Goal: Communication & Community: Answer question/provide support

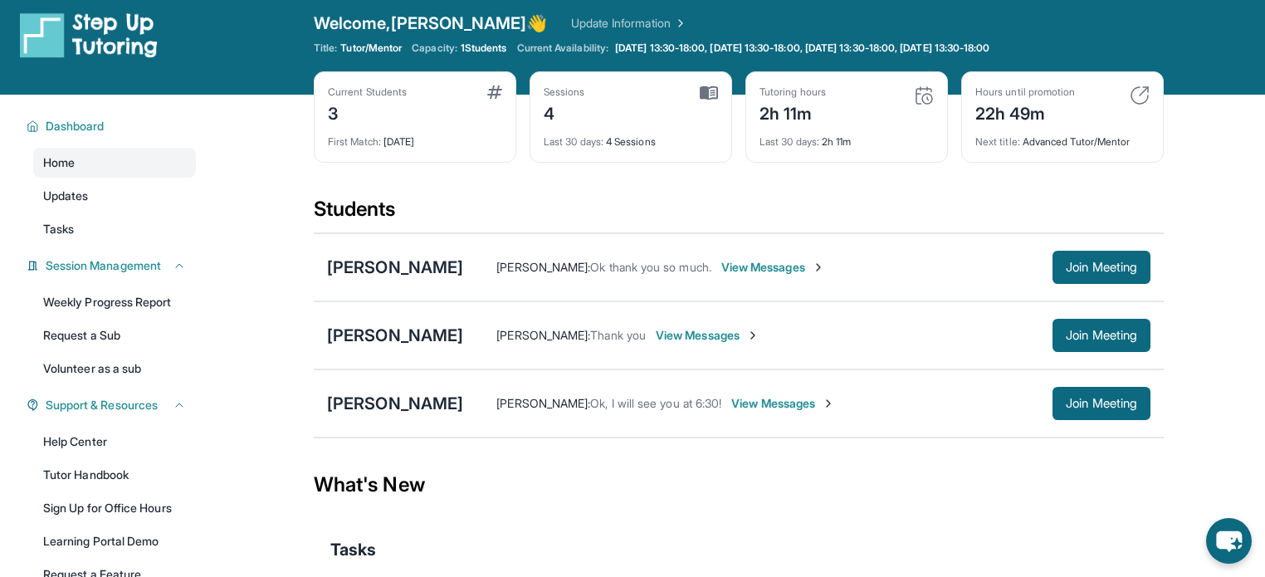
scroll to position [20, 0]
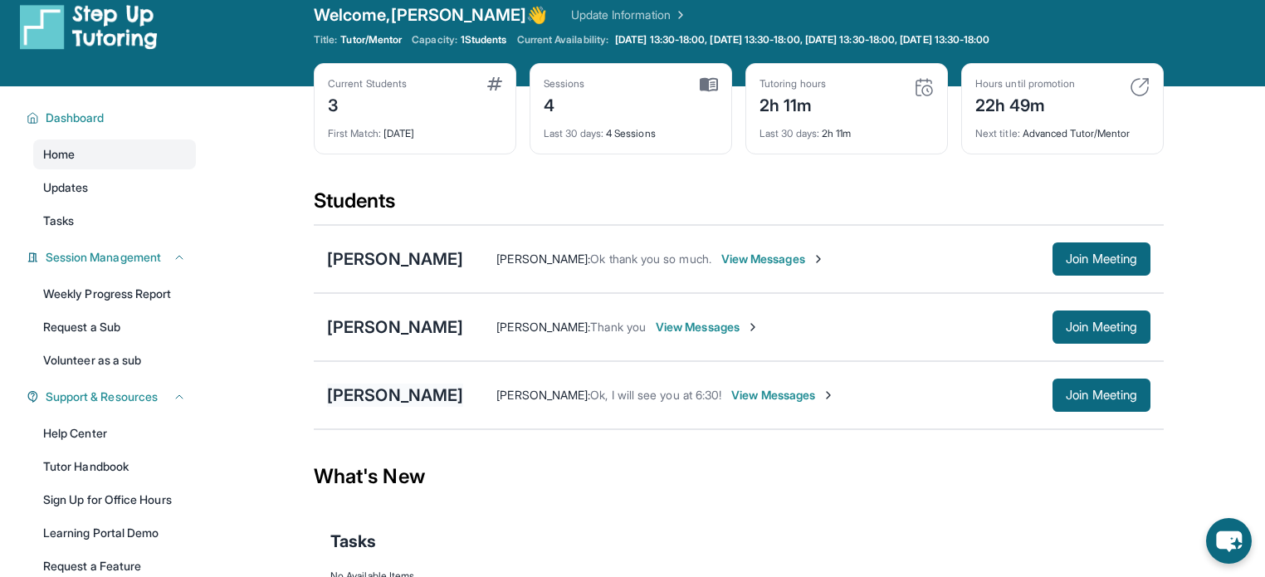
click at [418, 395] on div "[PERSON_NAME]" at bounding box center [395, 395] width 136 height 23
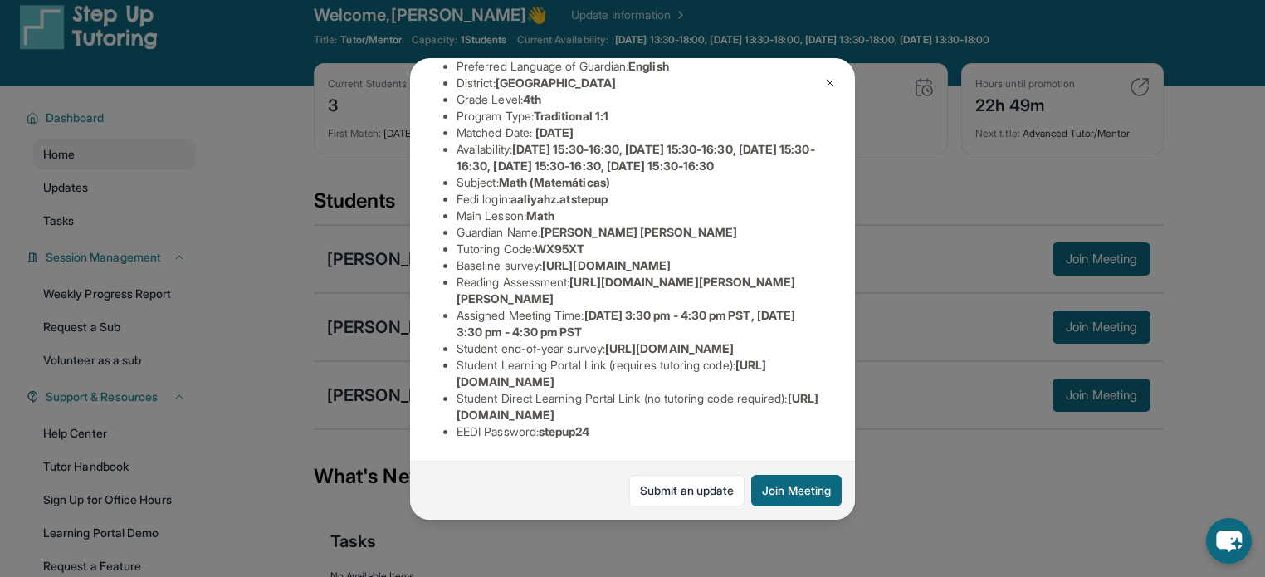
scroll to position [210, 0]
drag, startPoint x: 628, startPoint y: 176, endPoint x: 518, endPoint y: 173, distance: 109.7
click at [518, 191] on li "Eedi login : aaliyahz.atstepup" at bounding box center [639, 199] width 365 height 17
copy span "aaliyahz.atstepup"
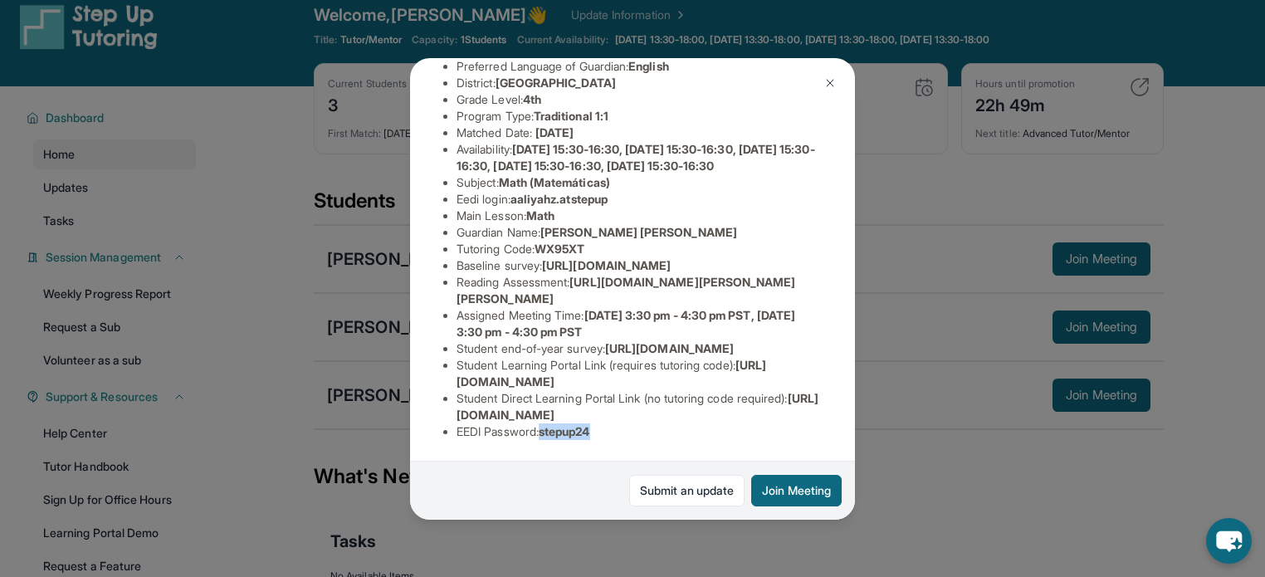
drag, startPoint x: 622, startPoint y: 421, endPoint x: 550, endPoint y: 426, distance: 72.4
click at [550, 426] on li "EEDI Password : stepup24" at bounding box center [639, 431] width 365 height 17
copy span "stepup24"
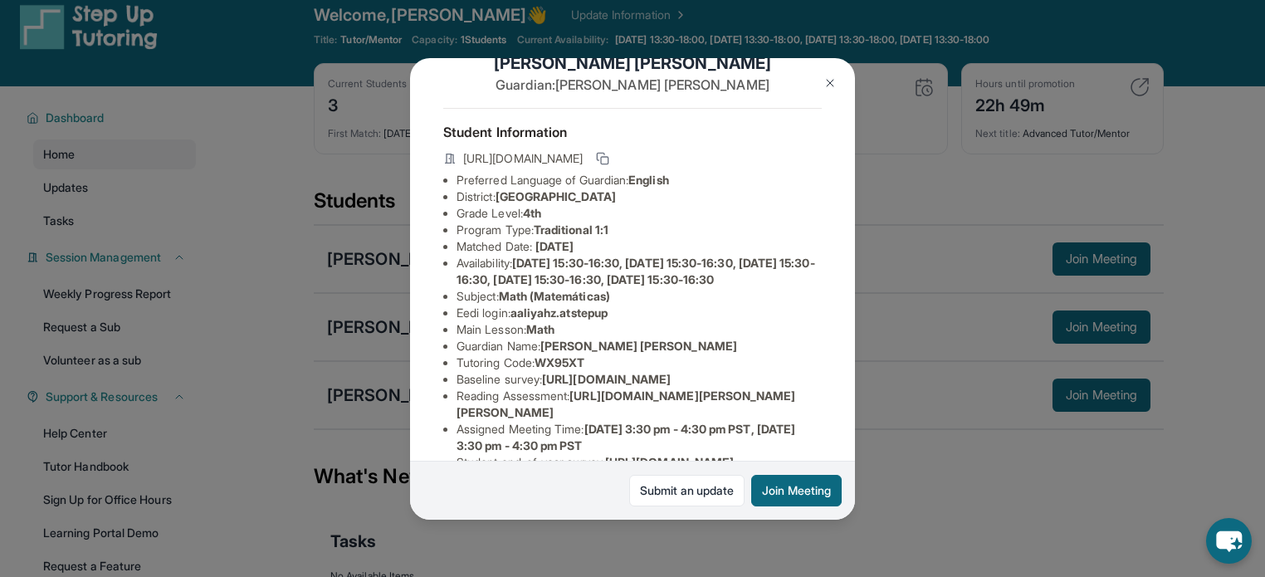
scroll to position [38, 0]
click at [829, 77] on img at bounding box center [830, 82] width 13 height 13
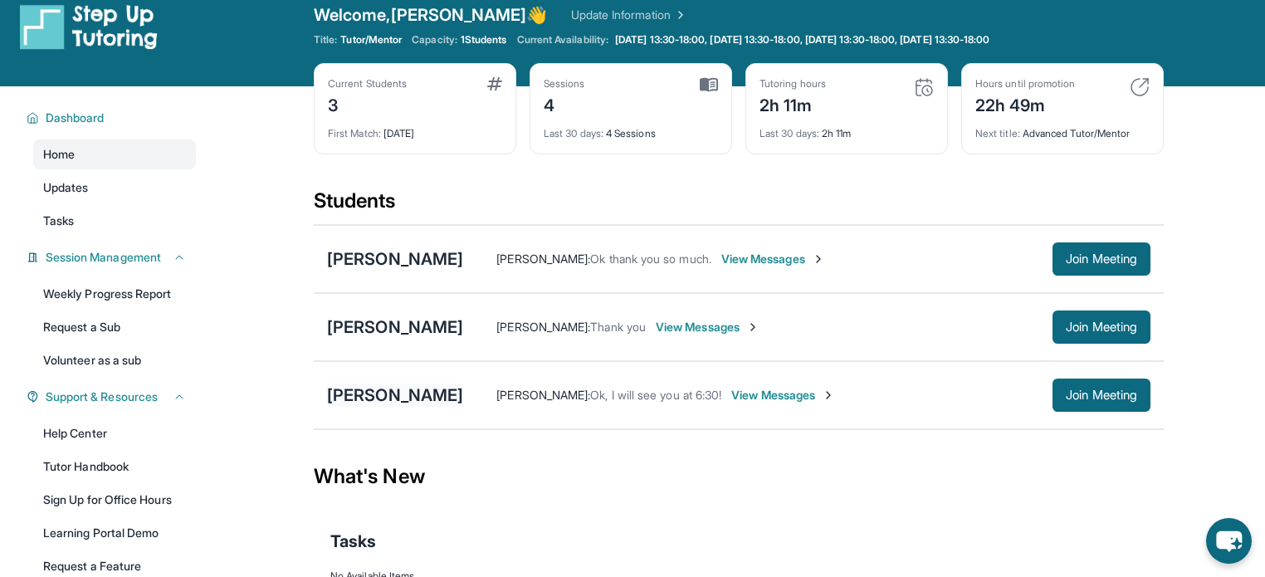
click at [391, 392] on div "[PERSON_NAME]" at bounding box center [395, 395] width 136 height 23
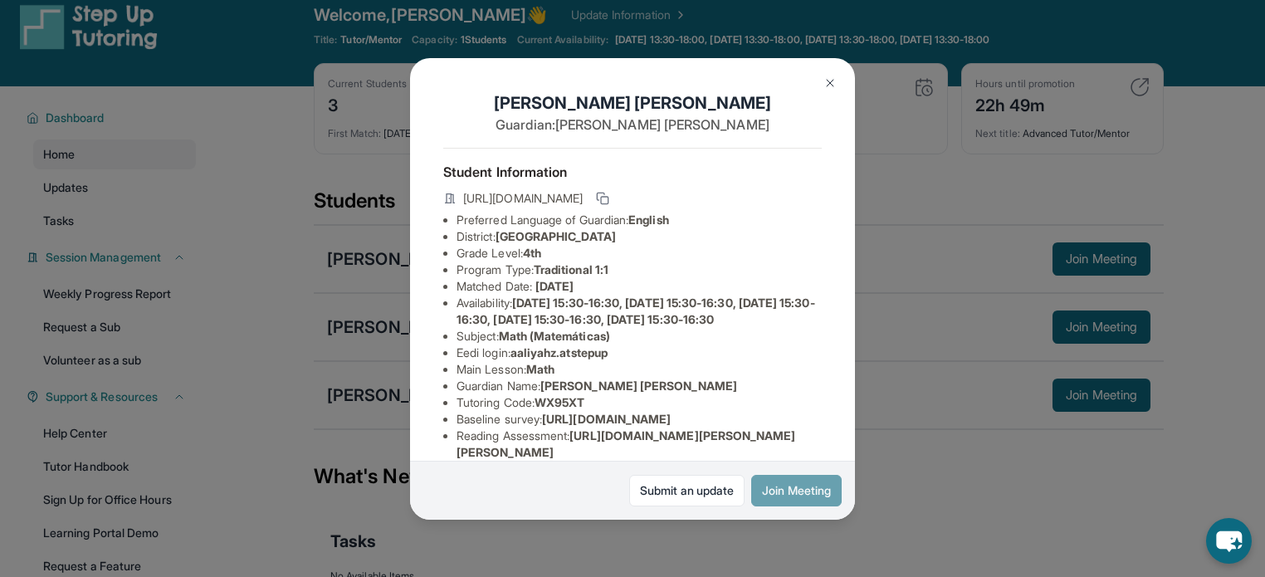
click at [790, 495] on button "Join Meeting" at bounding box center [796, 491] width 91 height 32
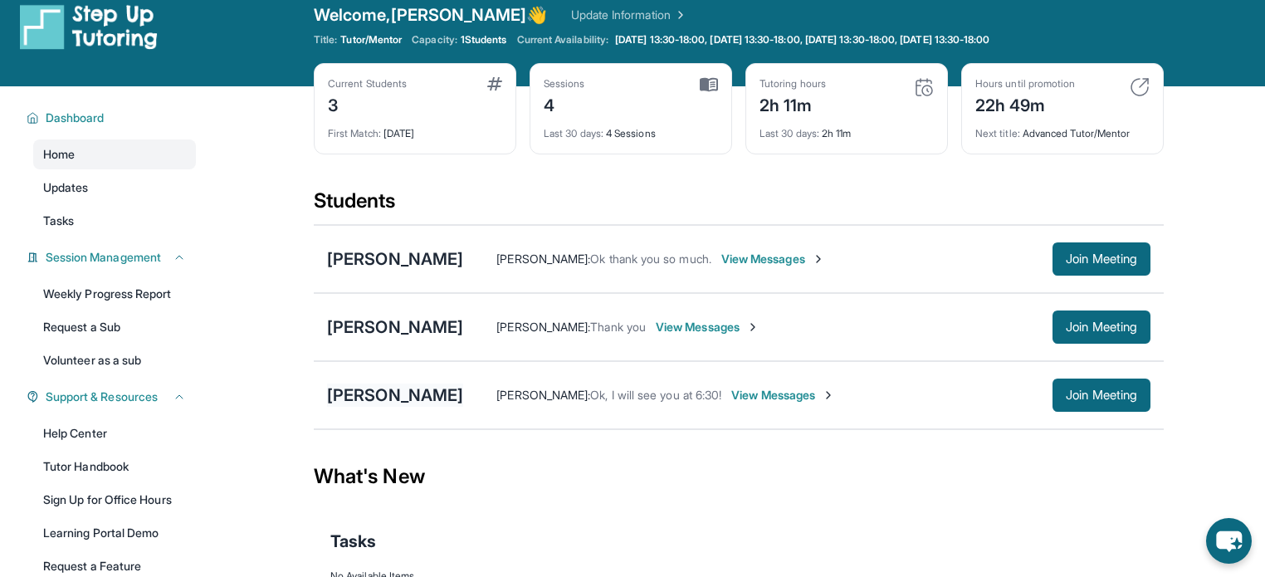
click at [414, 394] on div "[PERSON_NAME]" at bounding box center [395, 395] width 136 height 23
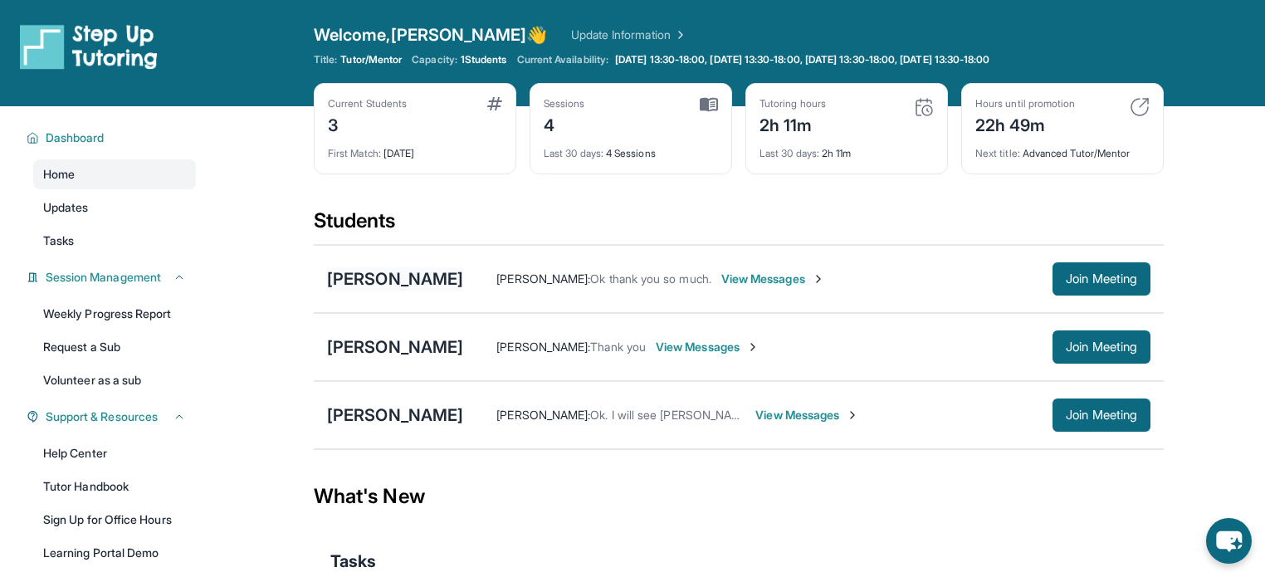
click at [364, 267] on div "[PERSON_NAME]" at bounding box center [395, 278] width 136 height 23
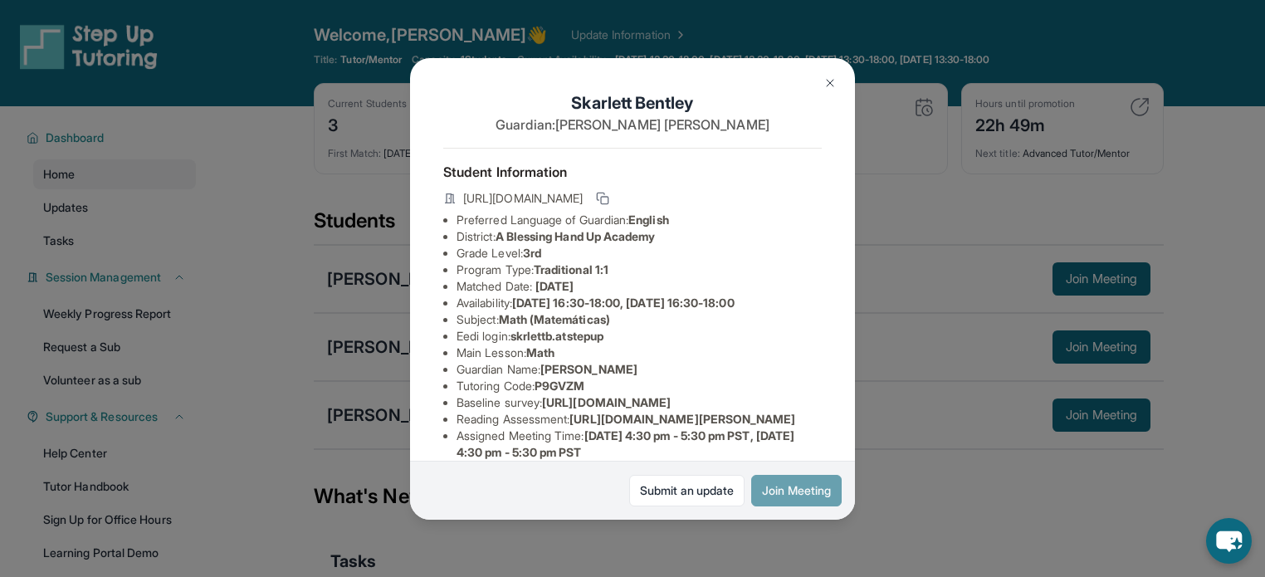
click at [788, 502] on button "Join Meeting" at bounding box center [796, 491] width 91 height 32
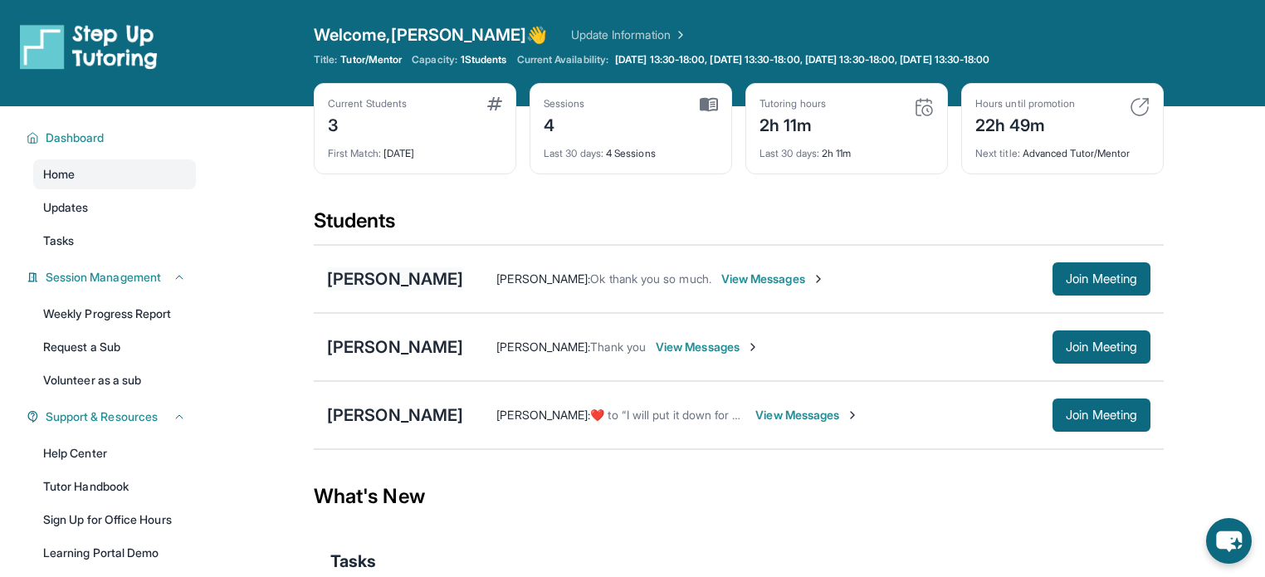
click at [393, 285] on div "[PERSON_NAME]" at bounding box center [395, 278] width 136 height 23
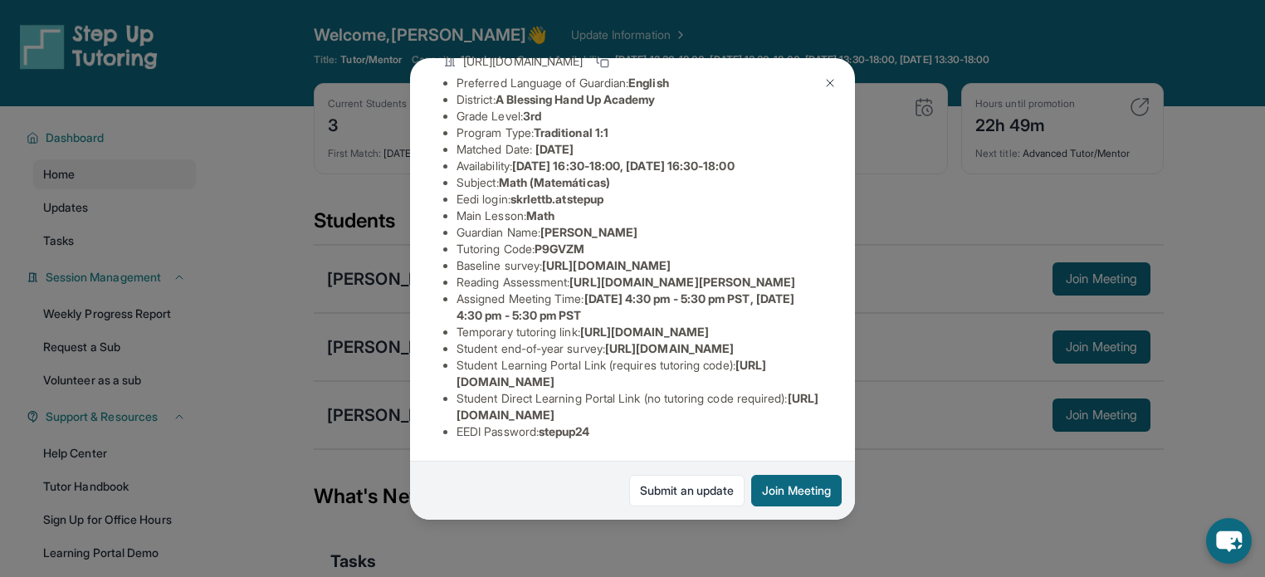
scroll to position [176, 0]
drag, startPoint x: 620, startPoint y: 169, endPoint x: 522, endPoint y: 175, distance: 98.2
click at [522, 191] on li "Eedi login : skrlettb.atstepup" at bounding box center [639, 199] width 365 height 17
copy span "krlettb.atstepup"
click at [643, 191] on li "Eedi login : skrlettb.atstepup" at bounding box center [639, 199] width 365 height 17
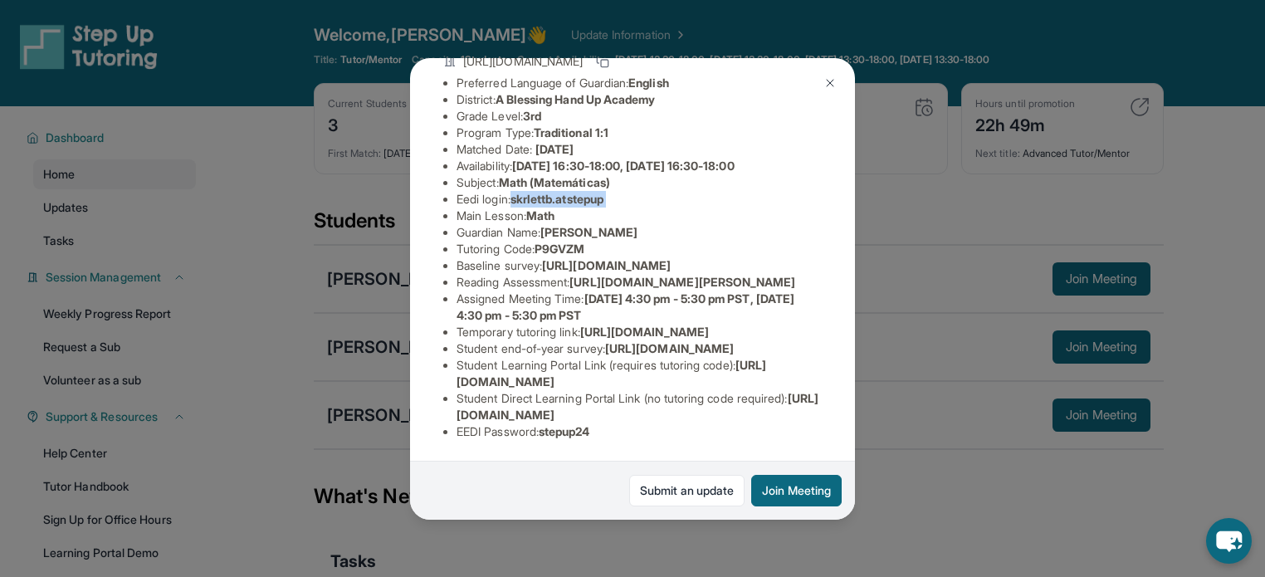
drag, startPoint x: 643, startPoint y: 172, endPoint x: 538, endPoint y: 176, distance: 105.5
click at [538, 191] on li "Eedi login : skrlettb.atstepup" at bounding box center [639, 199] width 365 height 17
click at [653, 324] on li "Assigned Meeting Time : [DATE] 4:30 pm - 5:30 pm PST, [DATE] 4:30 pm - 5:30 pm …" at bounding box center [639, 307] width 365 height 33
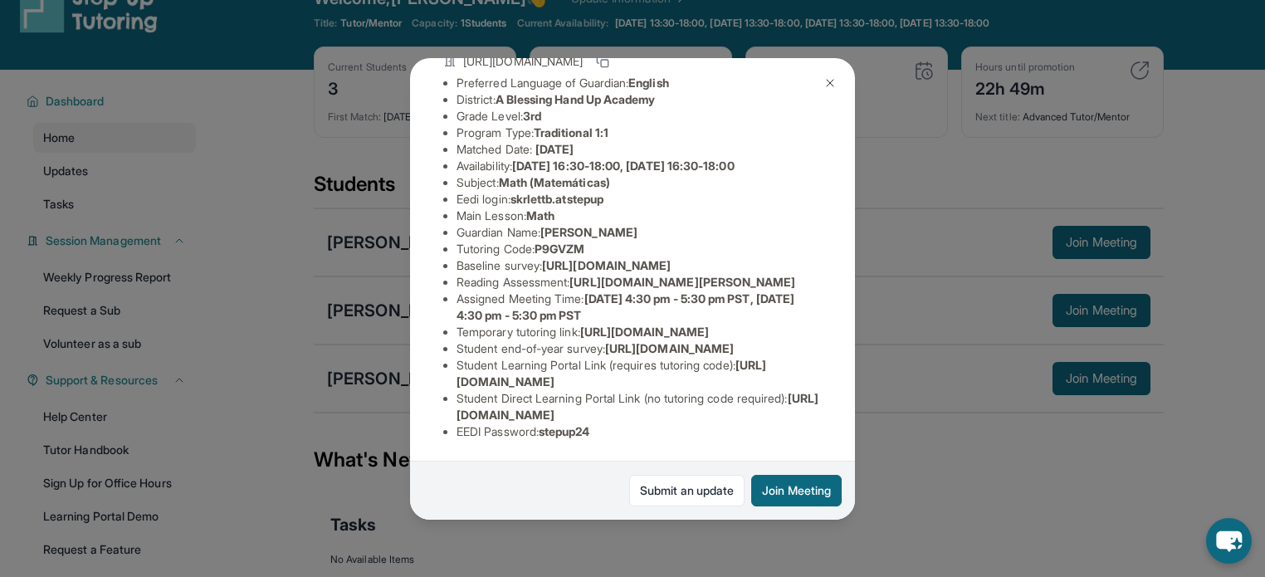
scroll to position [345, 0]
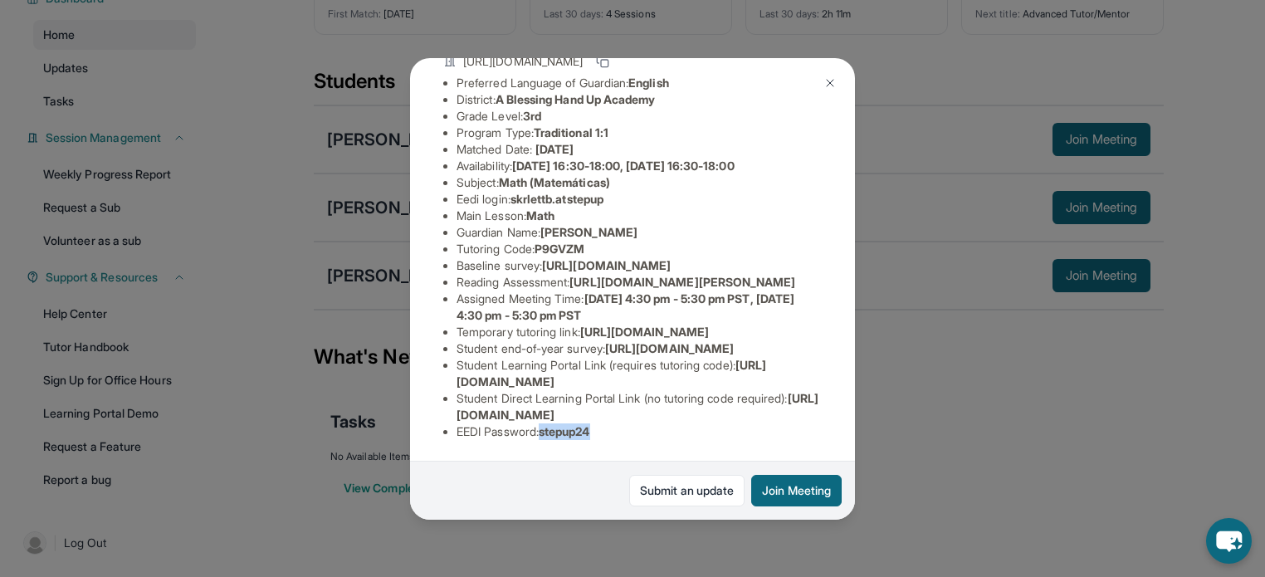
drag, startPoint x: 635, startPoint y: 413, endPoint x: 550, endPoint y: 421, distance: 85.0
click at [550, 423] on li "EEDI Password : stepup24" at bounding box center [639, 431] width 365 height 17
copy span "tepup24"
click at [617, 408] on span "[URL][DOMAIN_NAME]" at bounding box center [638, 406] width 362 height 31
drag, startPoint x: 615, startPoint y: 418, endPoint x: 564, endPoint y: 424, distance: 51.9
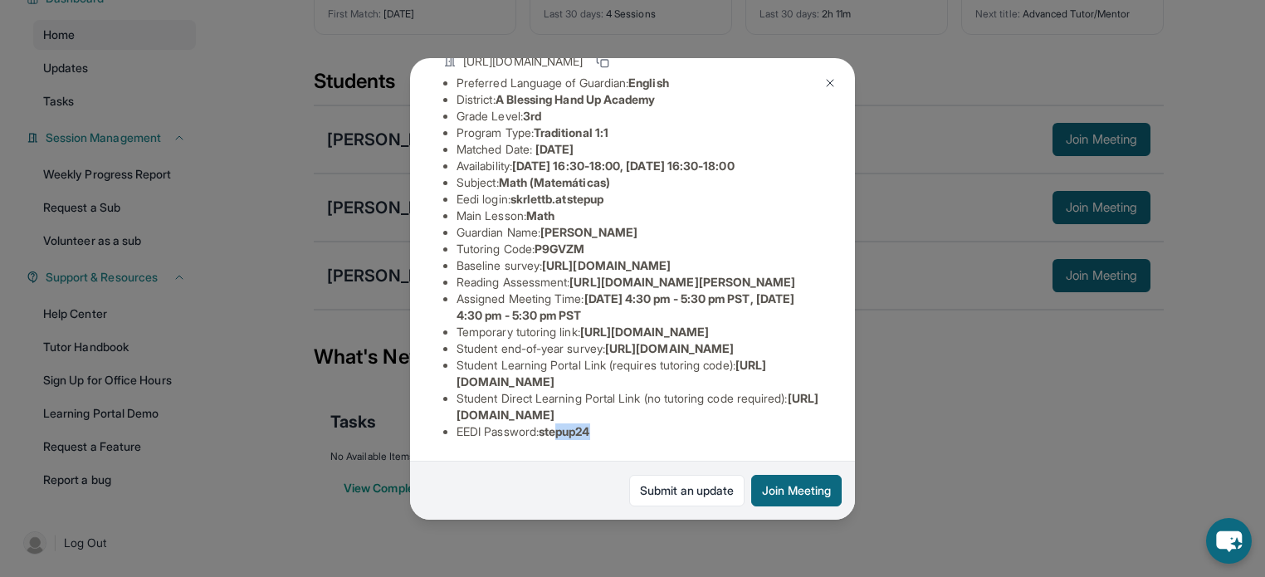
click at [564, 424] on li "EEDI Password : stepup24" at bounding box center [639, 431] width 365 height 17
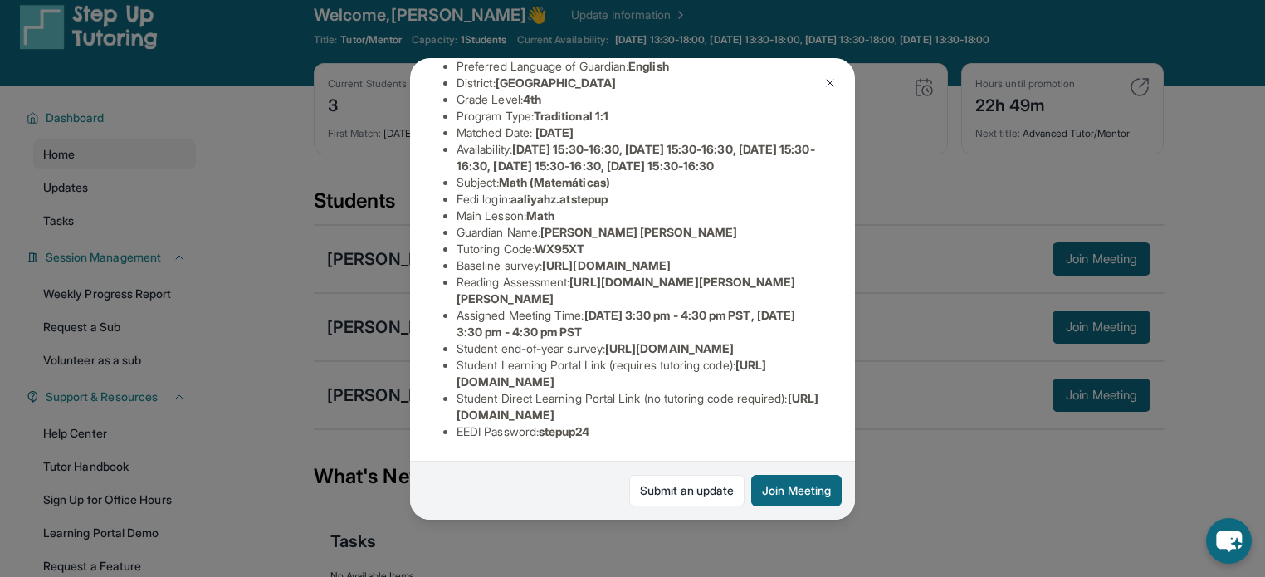
scroll to position [329, 0]
drag, startPoint x: 648, startPoint y: 424, endPoint x: 551, endPoint y: 422, distance: 96.3
click at [551, 423] on li "EEDI Password : stepup24" at bounding box center [639, 431] width 365 height 17
copy span "tepup24"
click at [609, 428] on div "Student Information https://student-portal.stepuptutoring.org/student/WX95XT Pr…" at bounding box center [632, 223] width 379 height 459
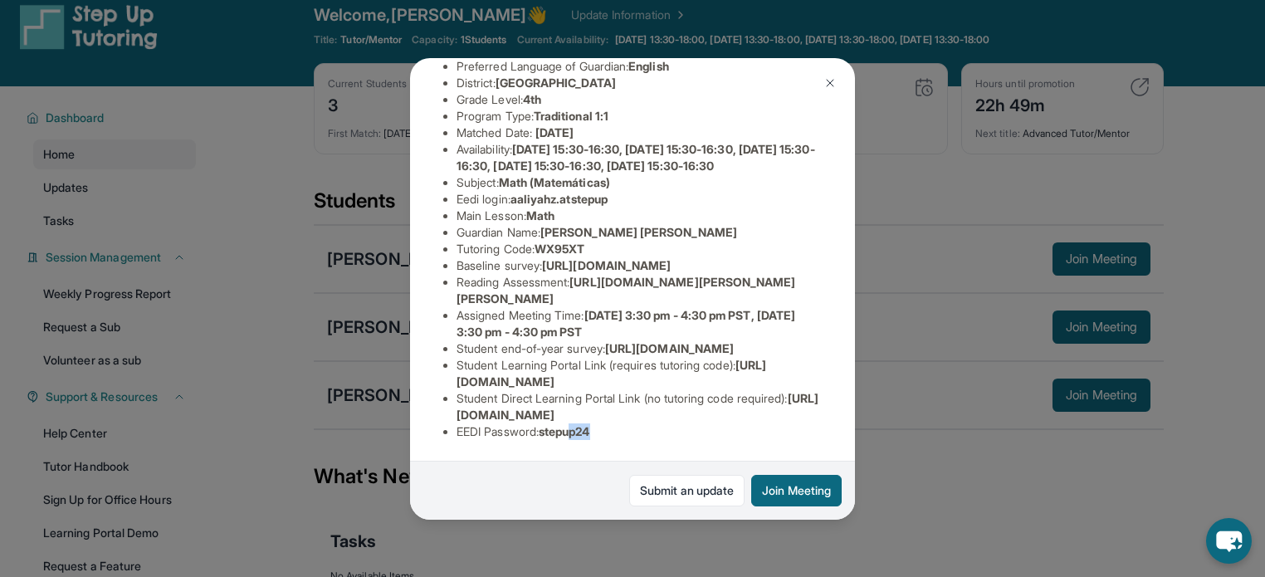
drag, startPoint x: 609, startPoint y: 428, endPoint x: 576, endPoint y: 418, distance: 34.7
click at [576, 418] on div "Student Information https://student-portal.stepuptutoring.org/student/WX95XT Pr…" at bounding box center [632, 223] width 379 height 459
